Goal: Task Accomplishment & Management: Complete application form

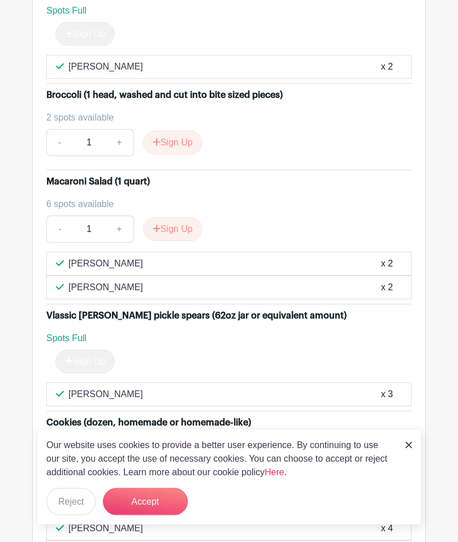
scroll to position [2176, 0]
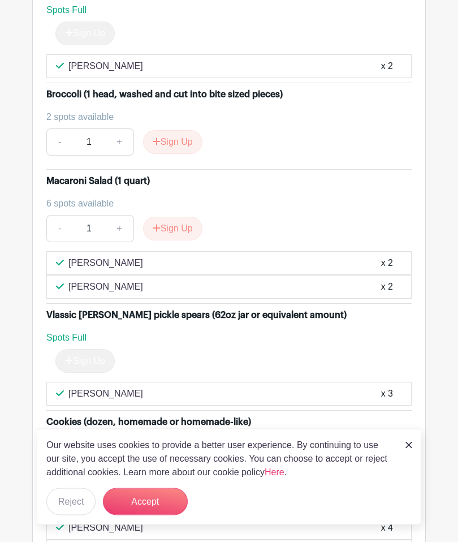
click at [74, 515] on button "Reject" at bounding box center [70, 501] width 49 height 27
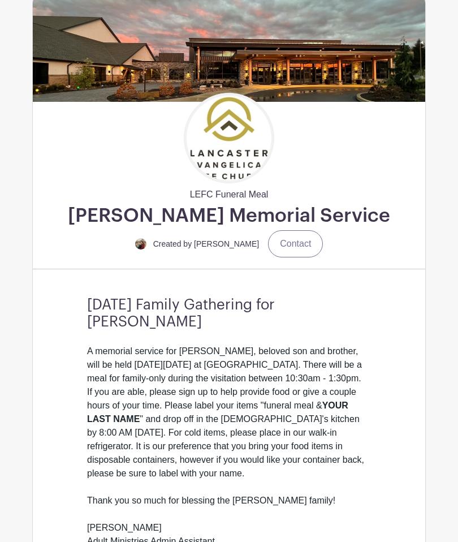
scroll to position [0, 0]
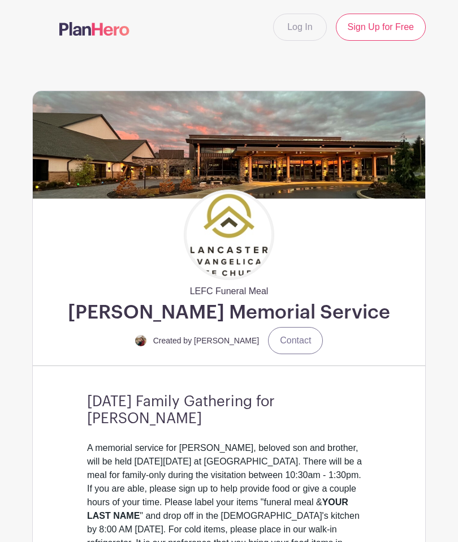
click at [304, 26] on link "Log In" at bounding box center [299, 27] width 53 height 27
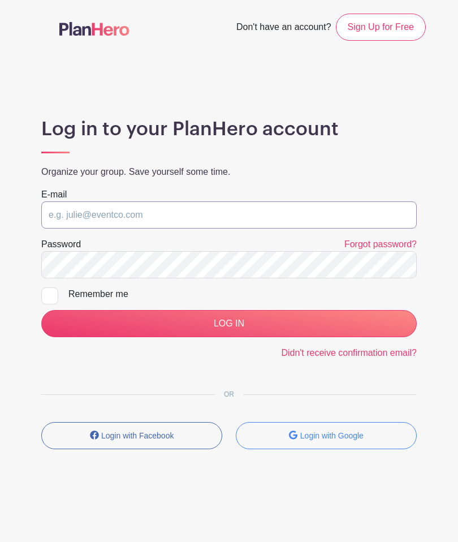
click at [175, 213] on input "email" at bounding box center [228, 214] width 375 height 27
type input "z"
type input "[EMAIL_ADDRESS][DOMAIN_NAME]"
click at [45, 295] on input "Remember me" at bounding box center [44, 290] width 7 height 7
checkbox input "true"
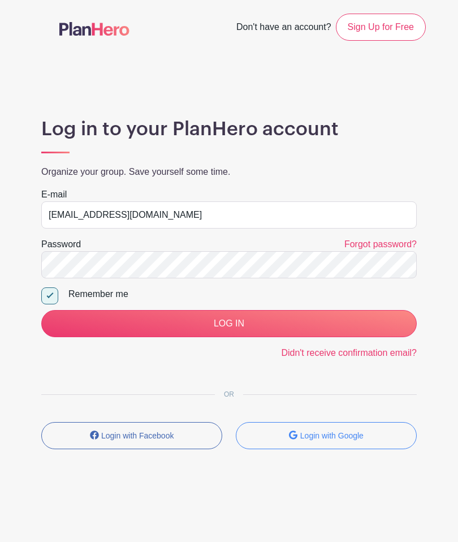
click at [230, 329] on input "LOG IN" at bounding box center [228, 323] width 375 height 27
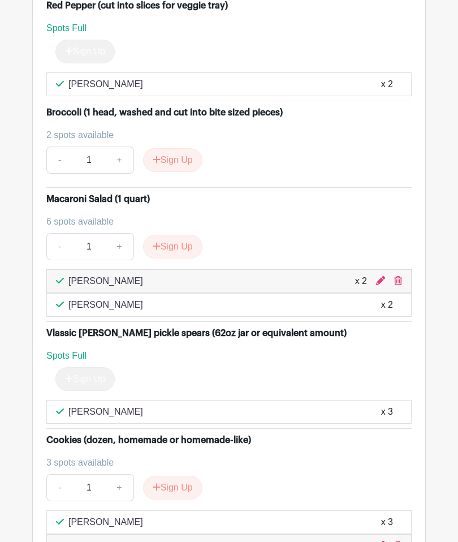
scroll to position [2121, 0]
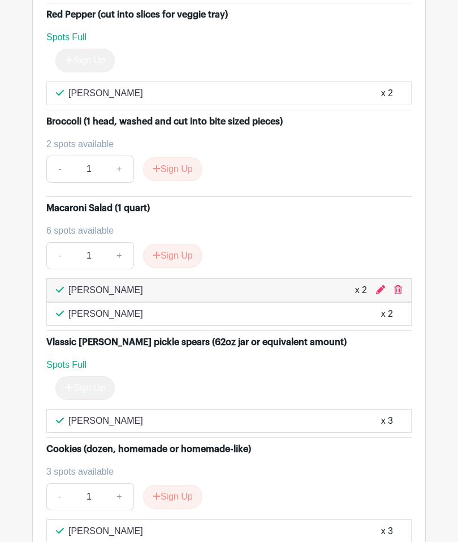
click at [371, 283] on div "Tonya Miller x 2" at bounding box center [229, 290] width 346 height 14
click at [373, 283] on div "Tonya Miller x 2" at bounding box center [229, 290] width 346 height 14
click at [374, 283] on div "Tonya Miller x 2" at bounding box center [229, 290] width 346 height 14
click at [357, 283] on div "x 2" at bounding box center [361, 290] width 12 height 14
click at [301, 283] on div "Tonya Miller x 2" at bounding box center [229, 290] width 346 height 14
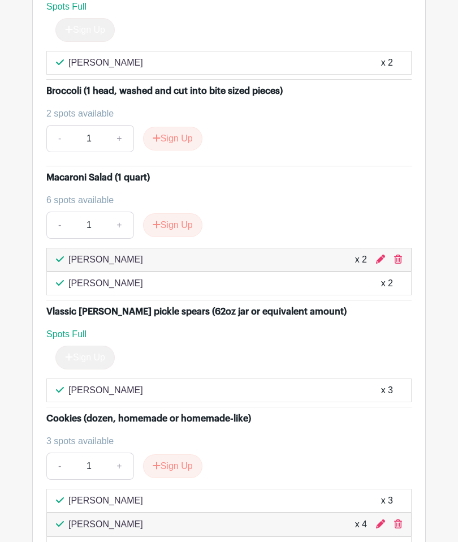
scroll to position [2151, 0]
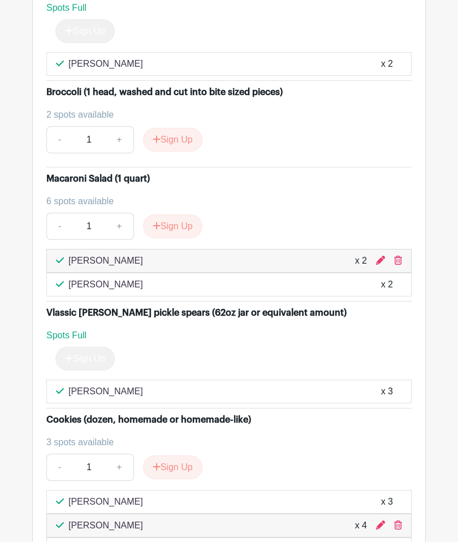
click at [126, 213] on link "+" at bounding box center [119, 226] width 28 height 27
type input "2"
click at [345, 254] on div "Tonya Miller x 2" at bounding box center [229, 261] width 346 height 14
click at [373, 194] on div "6 spots available - 2 + Sign Up" at bounding box center [228, 216] width 365 height 45
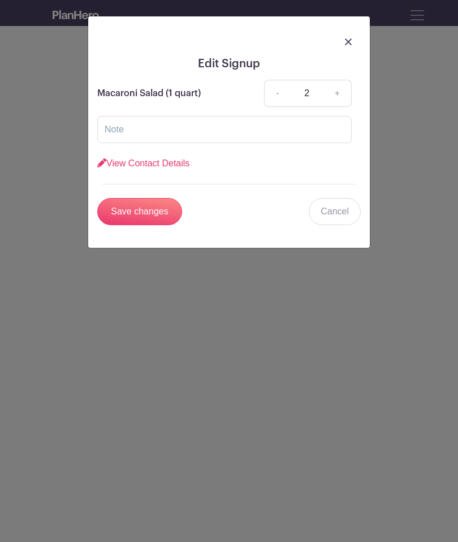
click at [338, 97] on link "+" at bounding box center [337, 93] width 28 height 27
click at [340, 96] on link "+" at bounding box center [337, 93] width 28 height 27
type input "4"
click at [147, 216] on input "Save changes" at bounding box center [139, 211] width 85 height 27
click at [145, 211] on input "Save changes" at bounding box center [139, 211] width 85 height 27
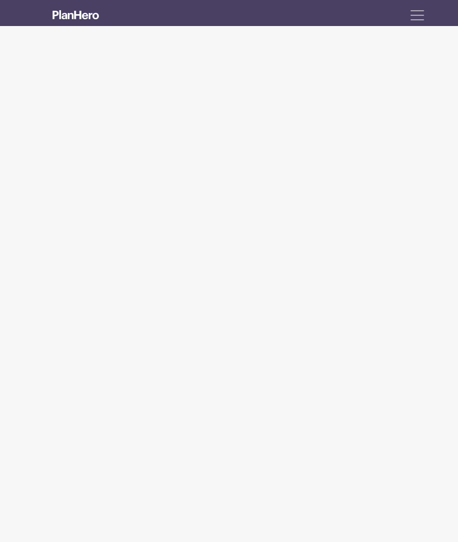
click at [415, 10] on span "Toggle navigation" at bounding box center [417, 15] width 17 height 17
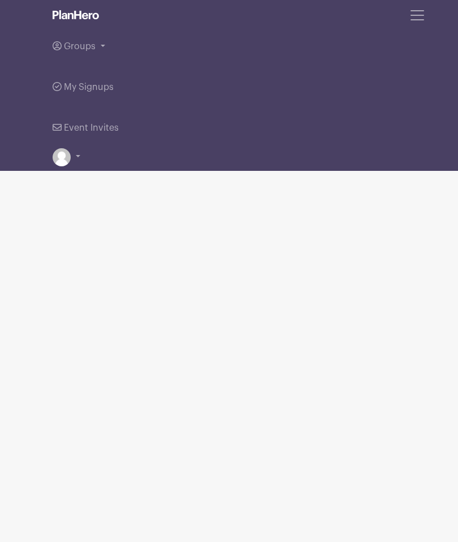
click at [102, 87] on span "My Signups" at bounding box center [89, 87] width 50 height 9
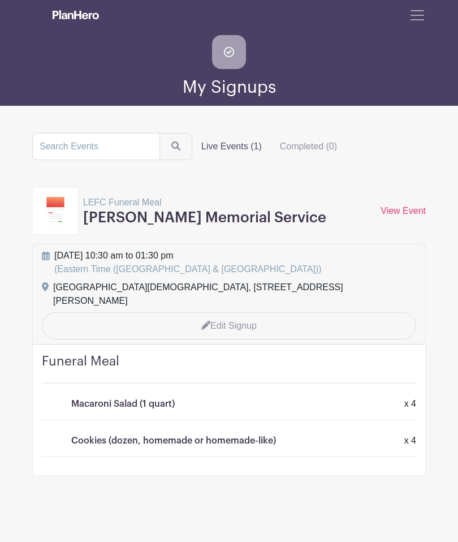
click at [179, 438] on div "Funeral Meal Macaroni Salad (1 quart) x 4 x 4 Cookies (dozen, homemade or homem…" at bounding box center [229, 409] width 392 height 131
click at [207, 429] on div "Cookies (dozen, homemade or homemade-like) x 4 x 4" at bounding box center [237, 438] width 372 height 18
click at [246, 312] on link "Edit Signup" at bounding box center [229, 325] width 374 height 27
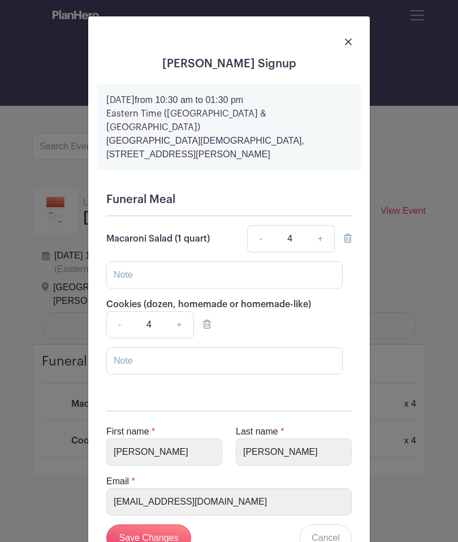
click at [185, 318] on link "+" at bounding box center [179, 324] width 28 height 27
type input "5"
click at [152, 529] on input "Save Changes" at bounding box center [148, 537] width 85 height 27
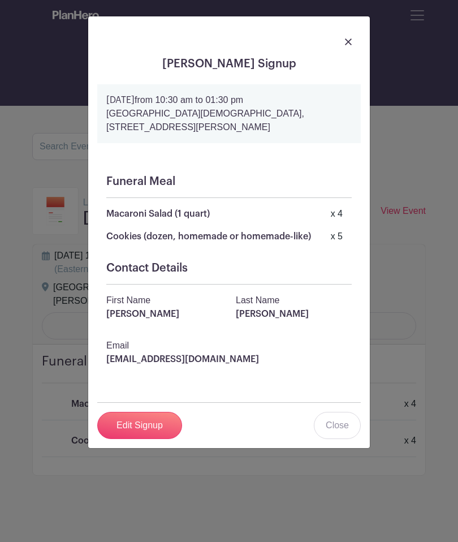
click at [345, 44] on img at bounding box center [348, 41] width 7 height 7
